Goal: Task Accomplishment & Management: Use online tool/utility

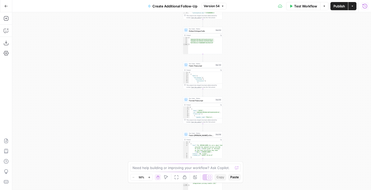
click at [364, 8] on icon "button" at bounding box center [364, 6] width 5 height 5
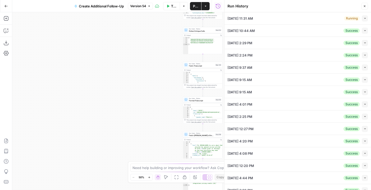
click at [360, 17] on div "Running Collapse" at bounding box center [356, 18] width 24 height 6
click at [365, 21] on button "Collapse" at bounding box center [364, 18] width 6 height 6
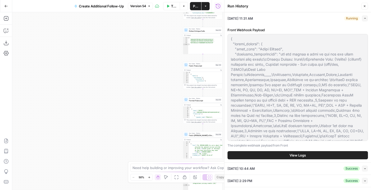
click at [293, 156] on span "View Logs" at bounding box center [297, 154] width 16 height 5
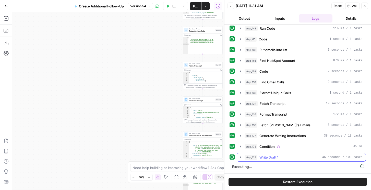
click at [290, 157] on div "step_129 Write Draft 1 46 seconds / 103 tasks" at bounding box center [303, 156] width 118 height 5
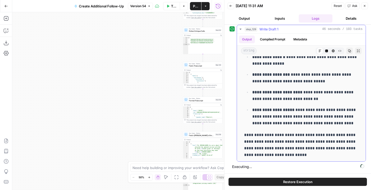
scroll to position [1763, 0]
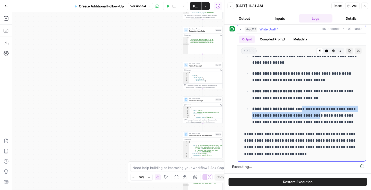
drag, startPoint x: 300, startPoint y: 108, endPoint x: 312, endPoint y: 115, distance: 13.9
click at [312, 115] on p "**********" at bounding box center [305, 115] width 106 height 20
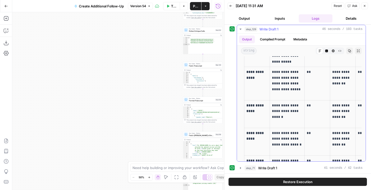
scroll to position [1524, 0]
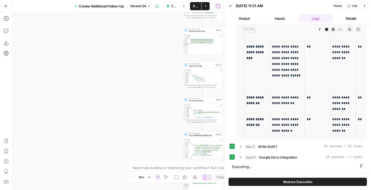
click at [272, 158] on span "Google Docs Integration" at bounding box center [278, 156] width 38 height 5
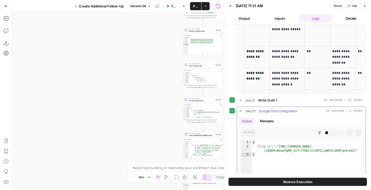
scroll to position [246, 0]
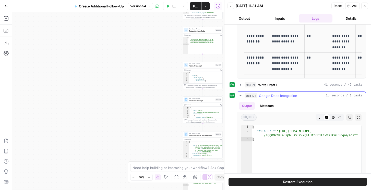
click at [320, 116] on icon "button" at bounding box center [319, 117] width 3 height 3
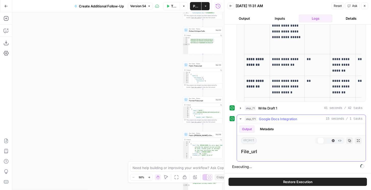
scroll to position [240, 0]
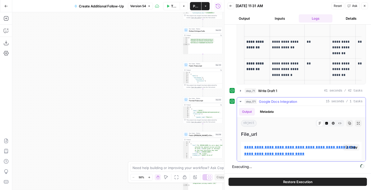
click at [291, 146] on link "**********" at bounding box center [300, 150] width 112 height 10
